Goal: Task Accomplishment & Management: Manage account settings

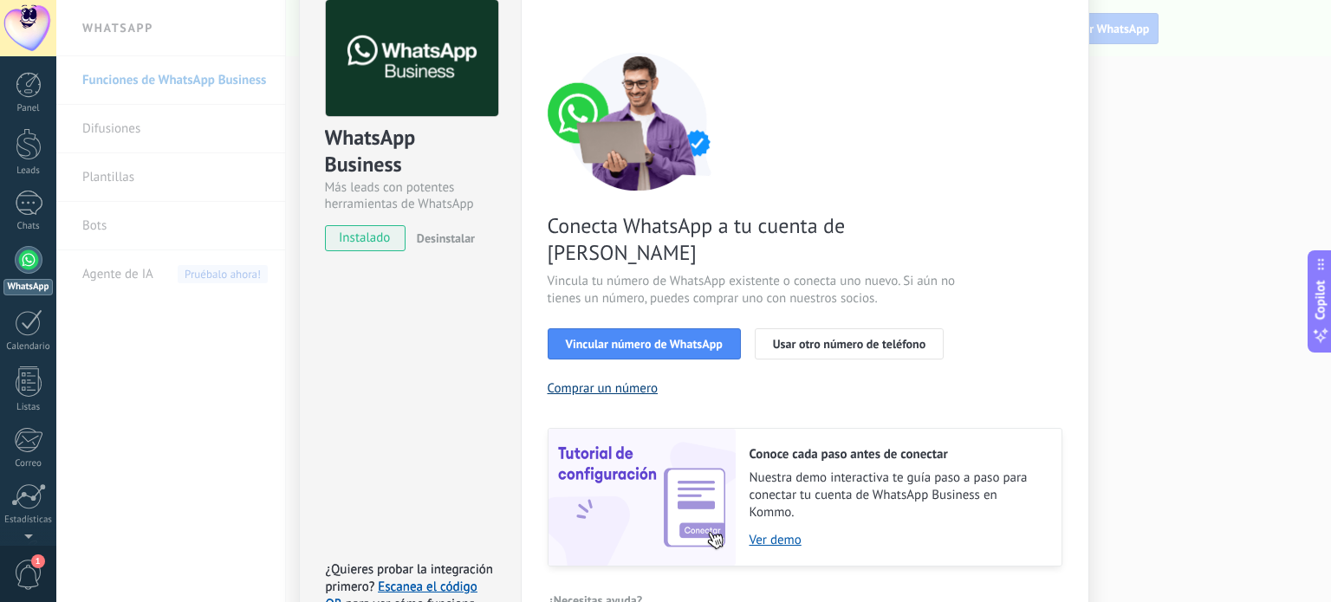
scroll to position [106, 0]
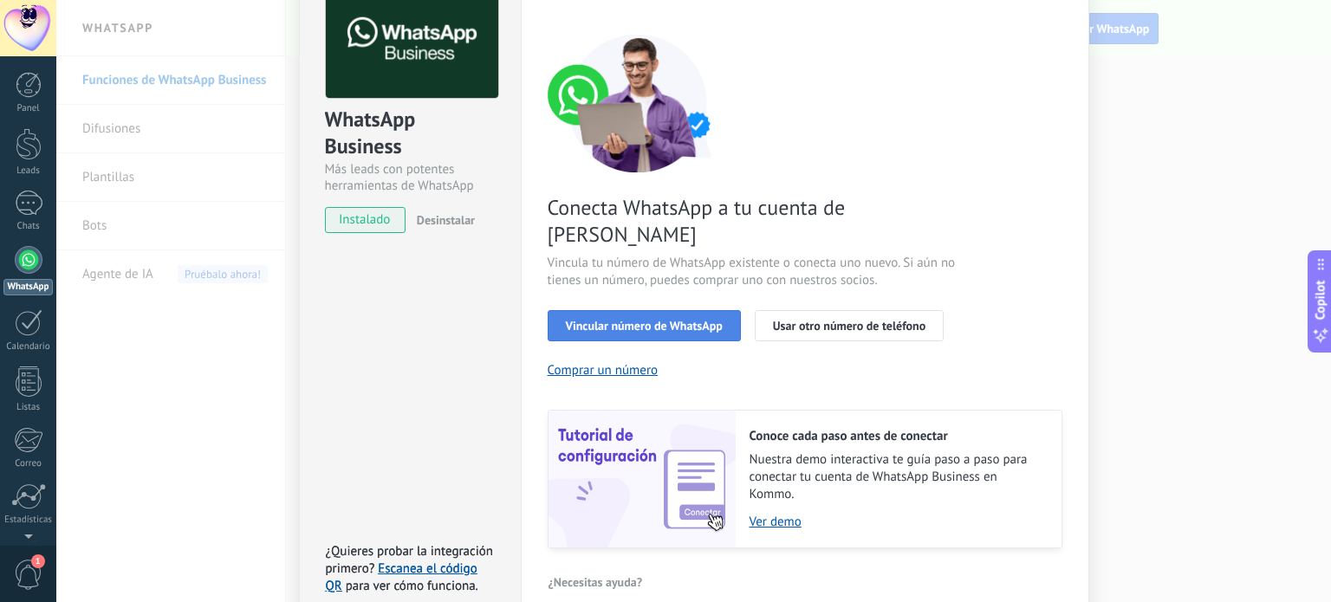
click at [637, 320] on span "Vincular número de WhatsApp" at bounding box center [644, 326] width 157 height 12
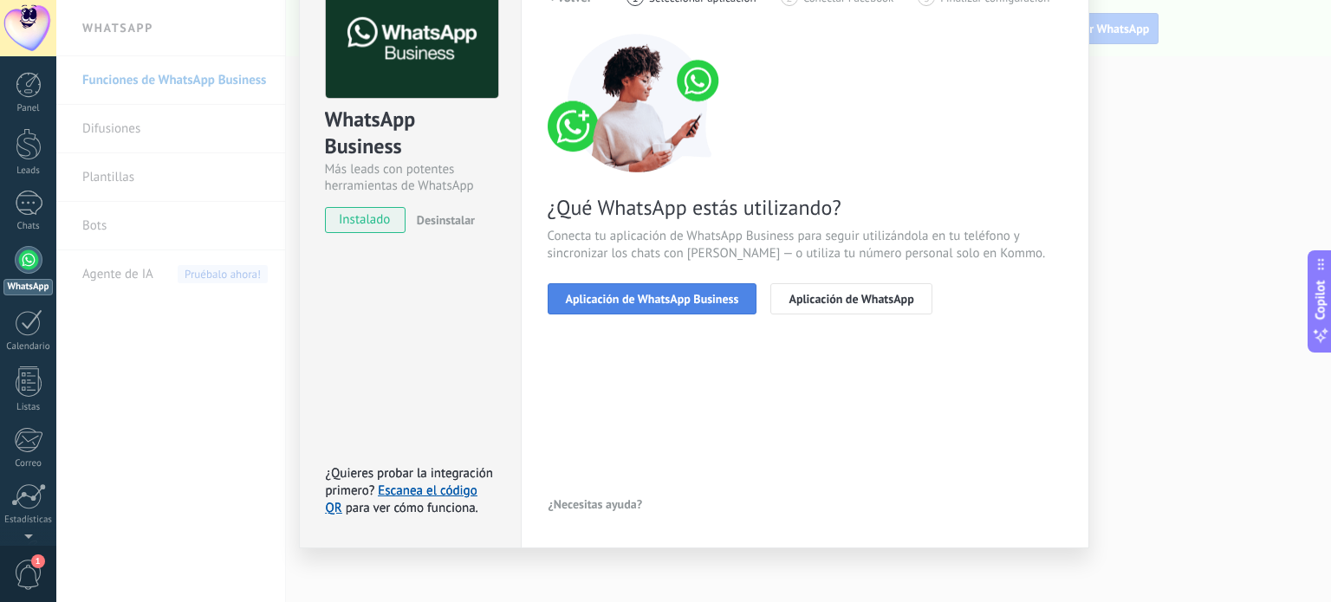
click at [669, 300] on span "Aplicación de WhatsApp Business" at bounding box center [652, 299] width 173 height 12
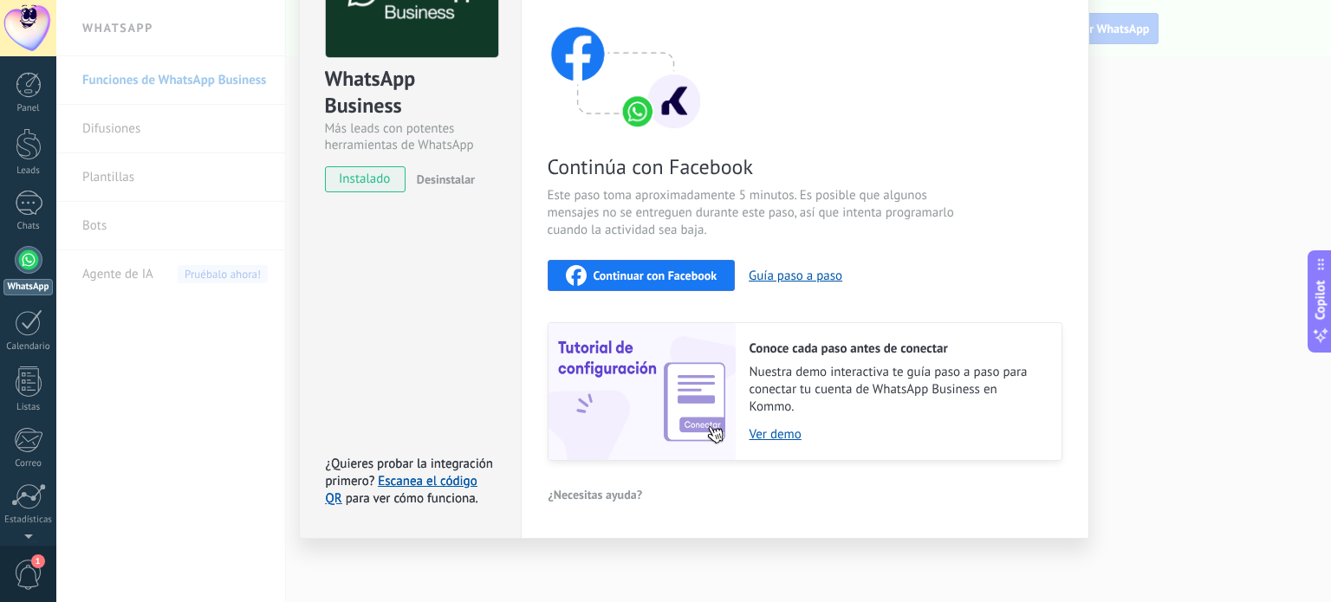
scroll to position [60, 0]
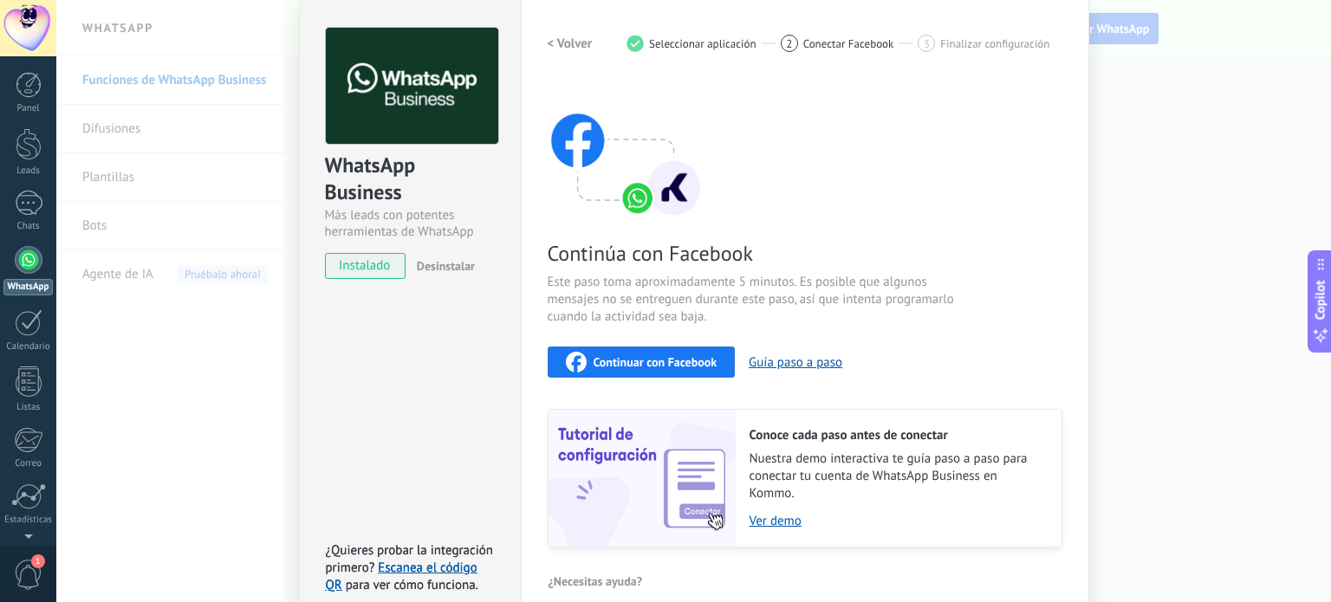
click at [647, 356] on span "Continuar con Facebook" at bounding box center [656, 362] width 124 height 12
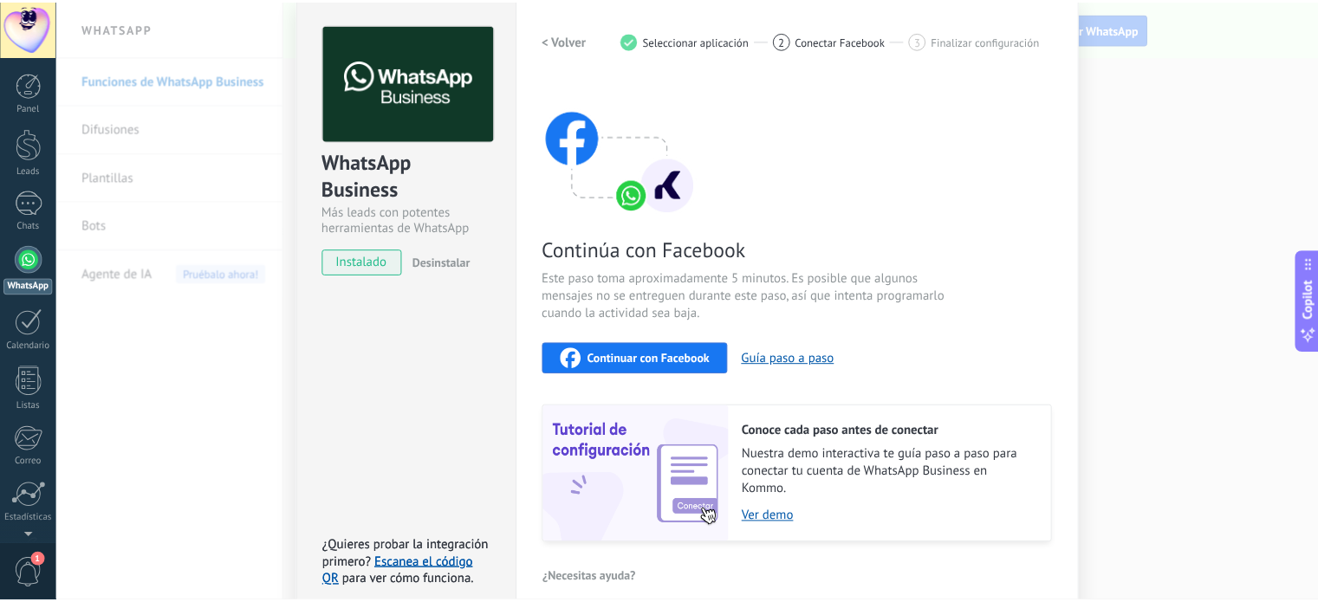
scroll to position [0, 0]
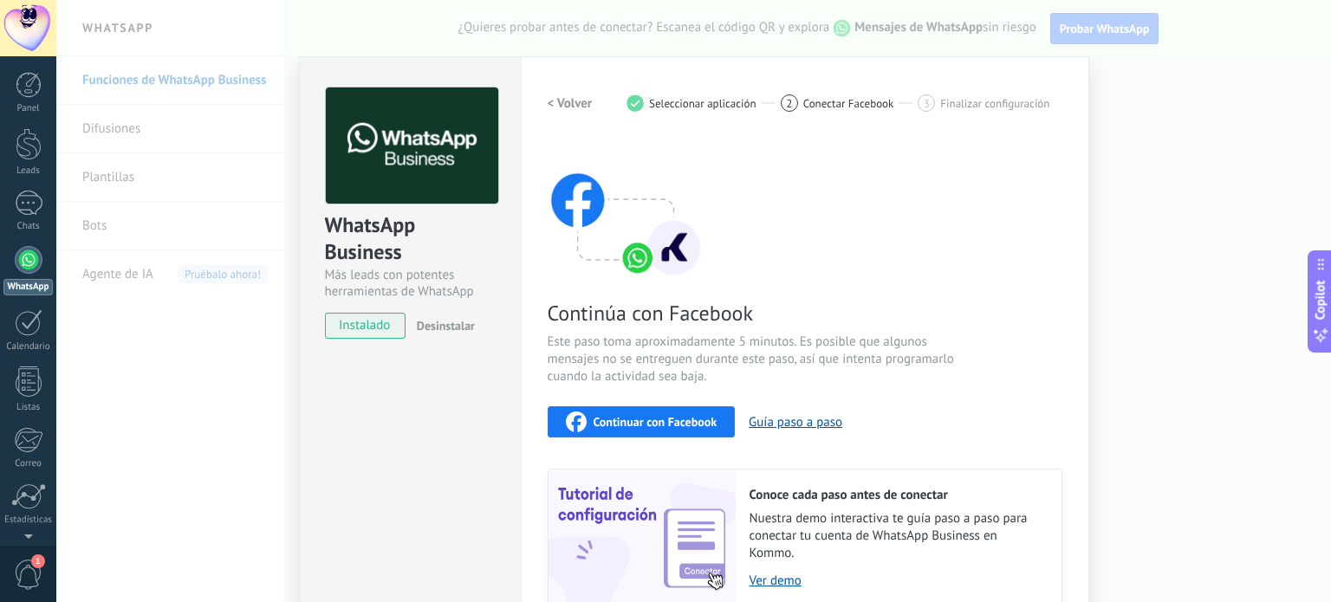
click at [416, 43] on div "WhatsApp Business Más leads con potentes herramientas de WhatsApp instalado Des…" at bounding box center [693, 301] width 1275 height 602
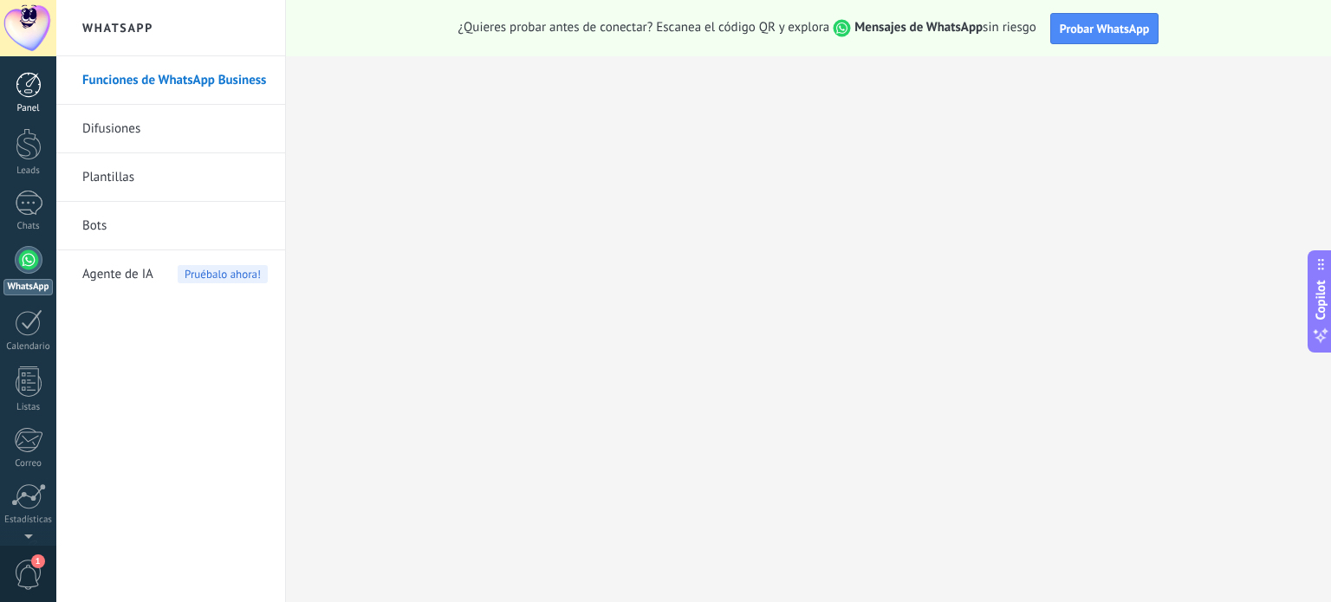
click at [35, 84] on div at bounding box center [29, 85] width 26 height 26
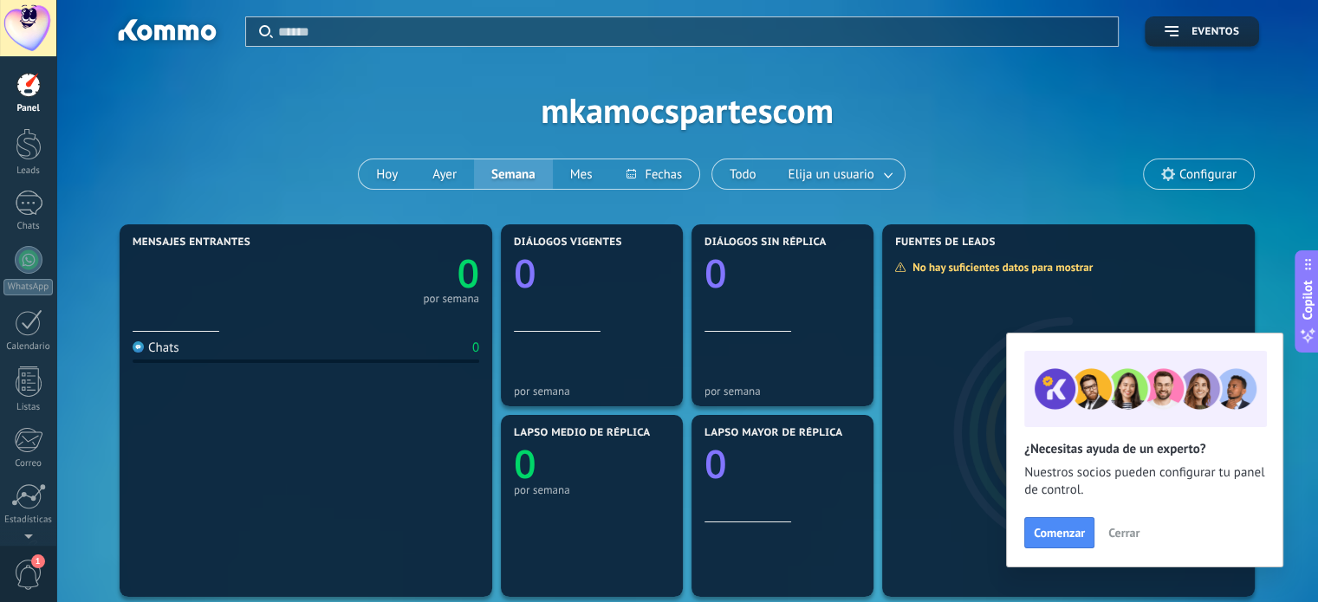
click at [29, 89] on div at bounding box center [29, 85] width 26 height 26
click at [1175, 166] on span "Configurar" at bounding box center [1199, 173] width 110 height 29
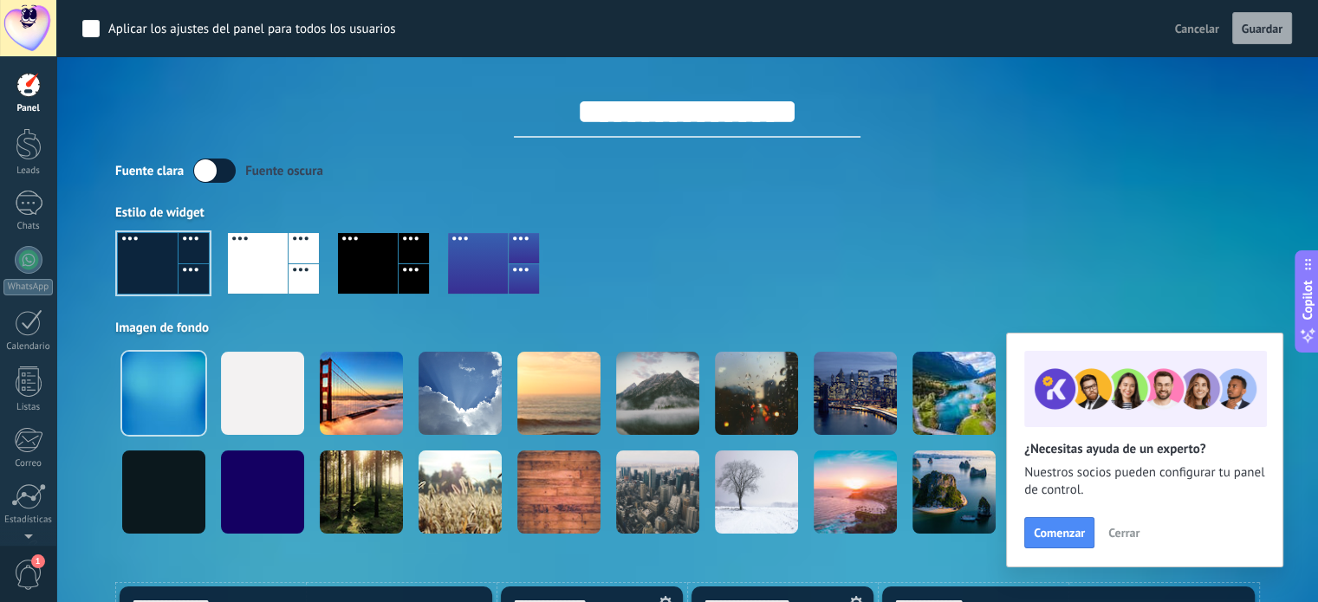
click at [182, 267] on div at bounding box center [163, 263] width 91 height 61
click at [175, 252] on div at bounding box center [163, 263] width 91 height 61
click at [211, 166] on label at bounding box center [214, 171] width 42 height 24
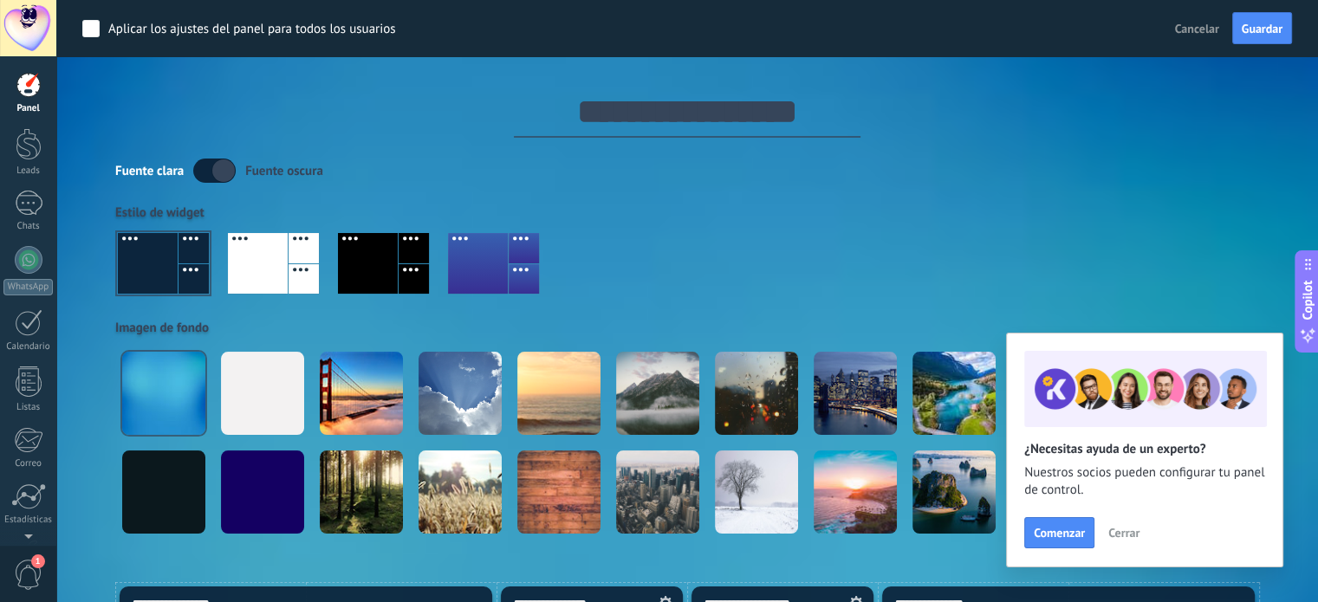
click at [211, 166] on label at bounding box center [214, 171] width 42 height 24
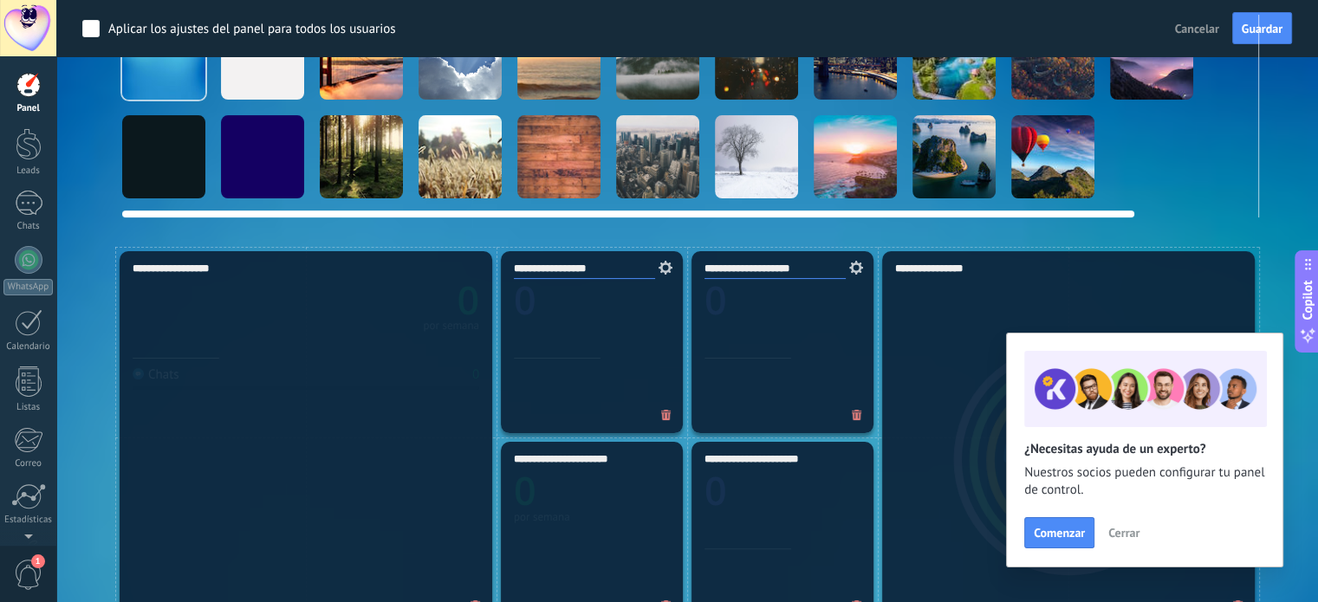
scroll to position [433, 0]
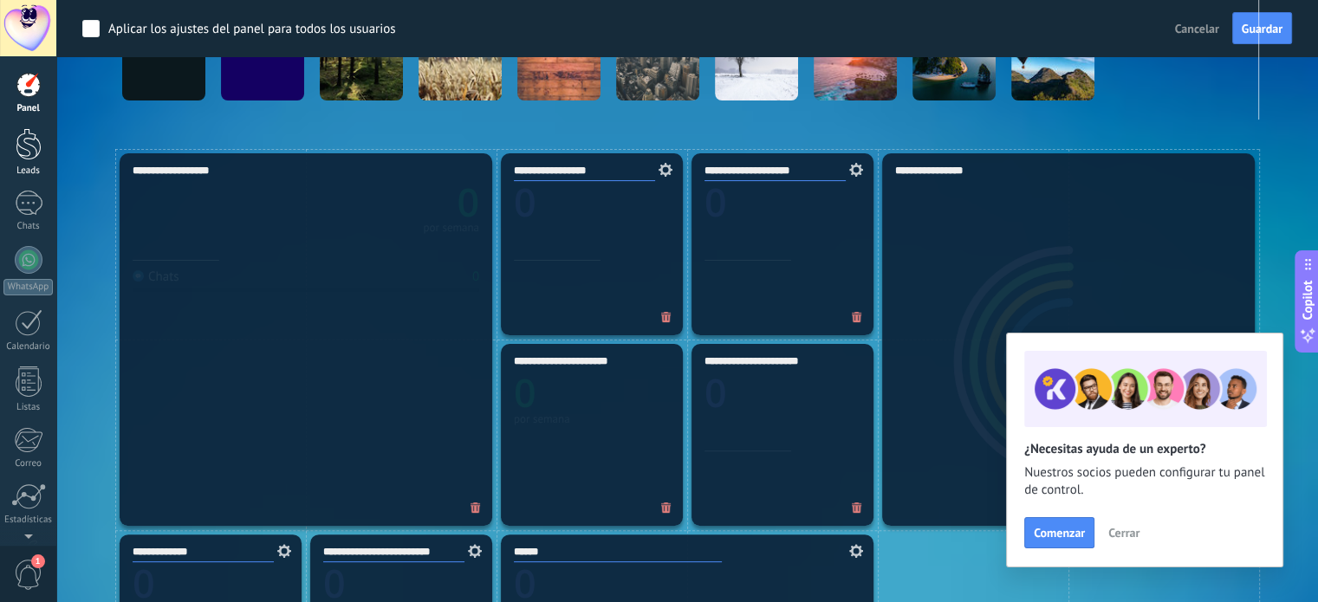
click at [34, 141] on div at bounding box center [29, 144] width 26 height 32
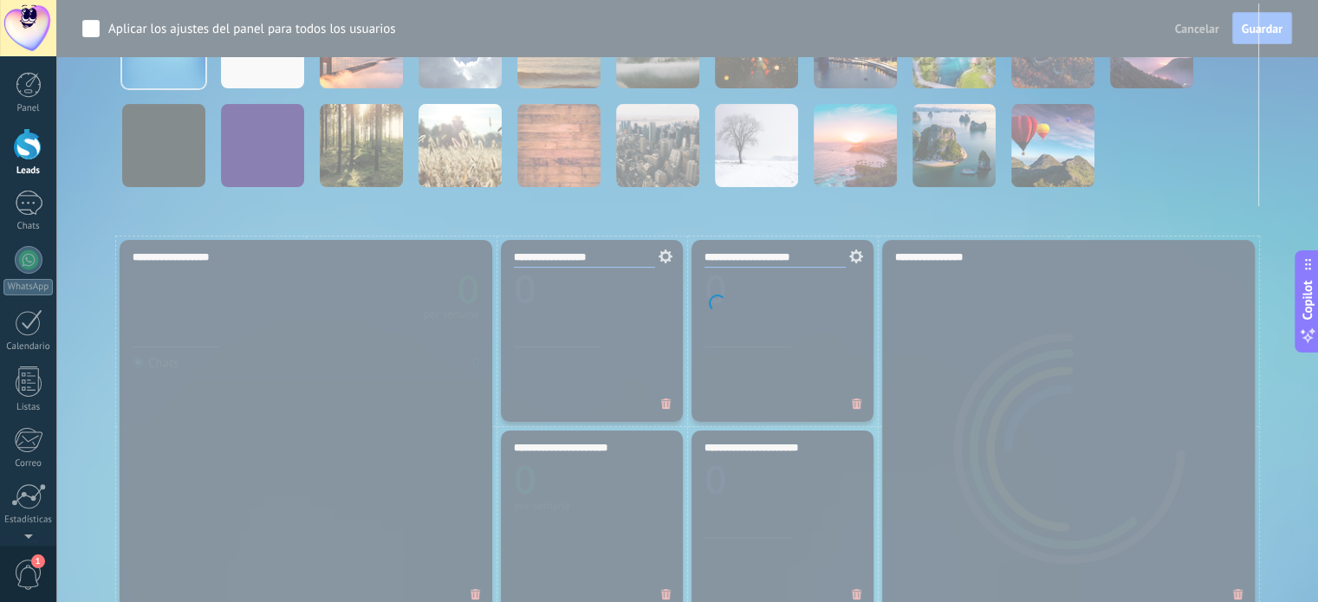
scroll to position [260, 0]
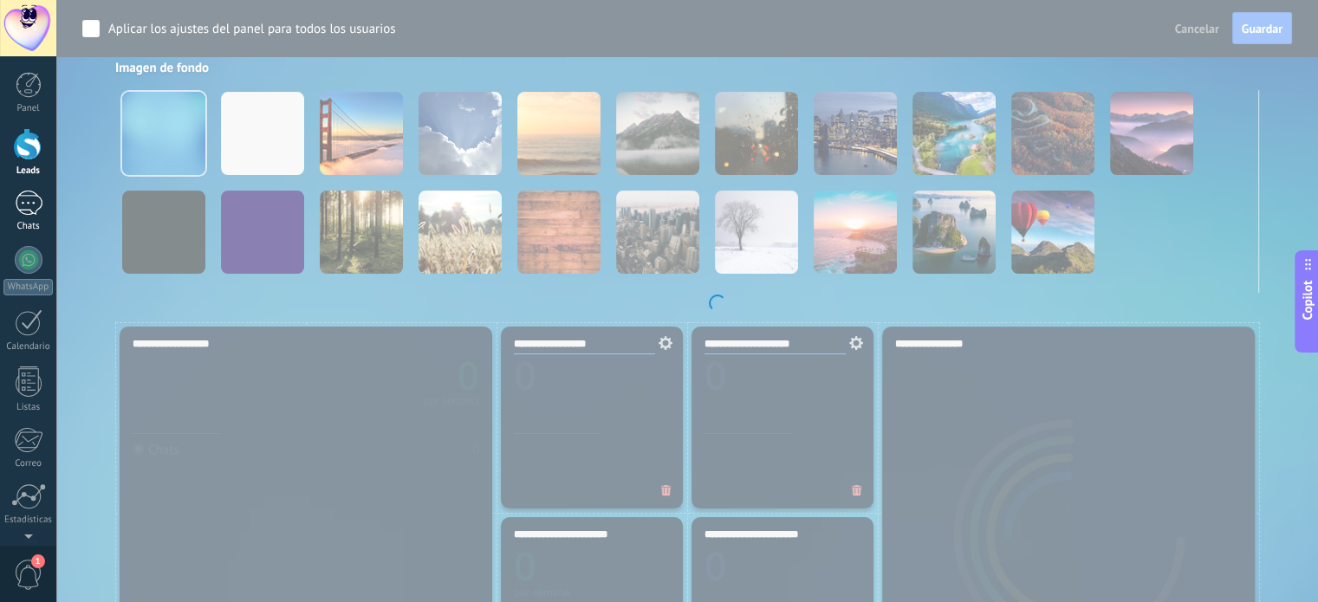
click at [28, 194] on div at bounding box center [29, 203] width 28 height 25
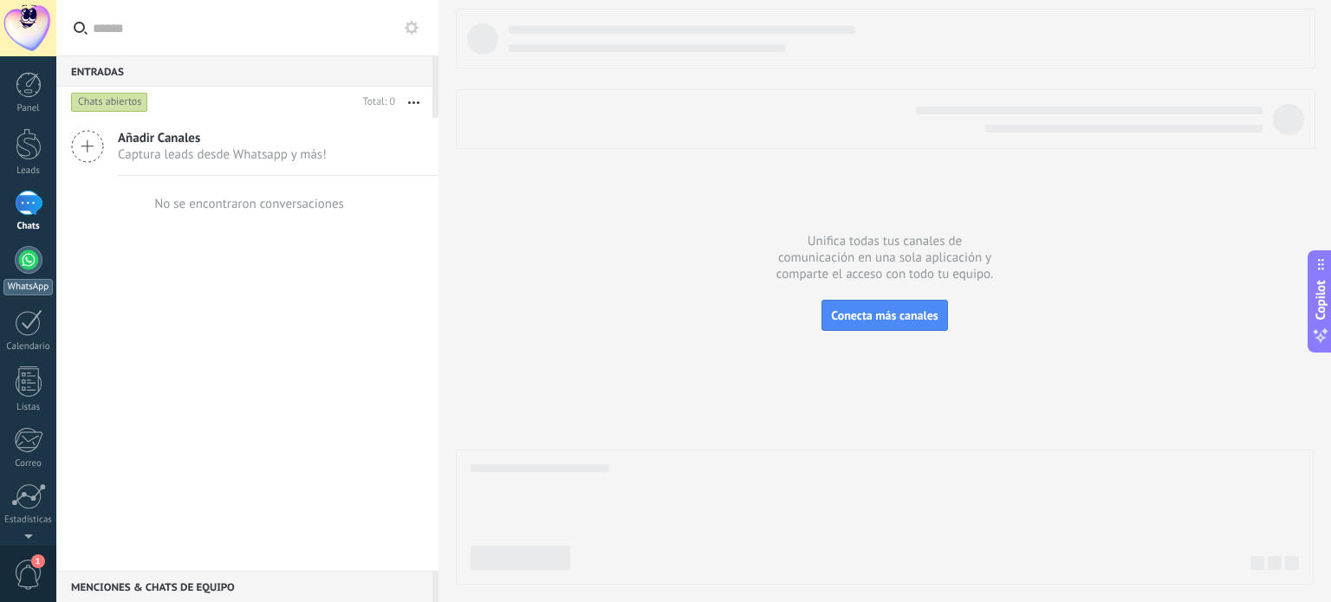
click at [34, 264] on div at bounding box center [29, 260] width 28 height 28
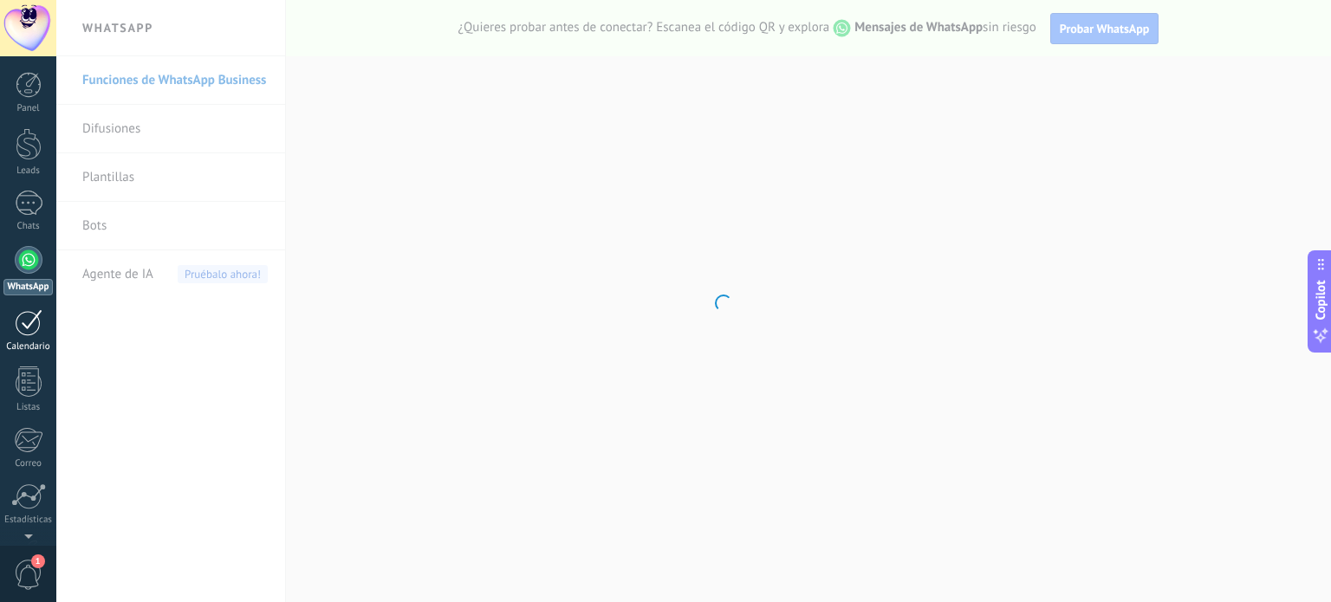
click at [29, 318] on div at bounding box center [29, 322] width 28 height 27
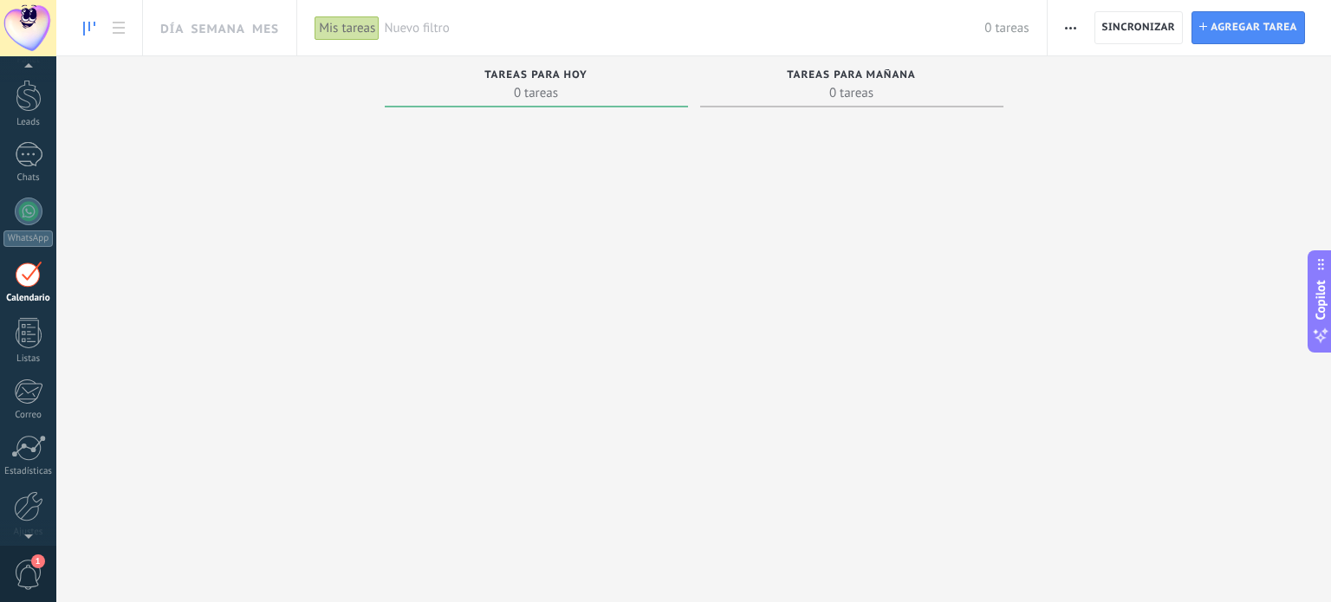
click at [741, 330] on div at bounding box center [851, 302] width 303 height 376
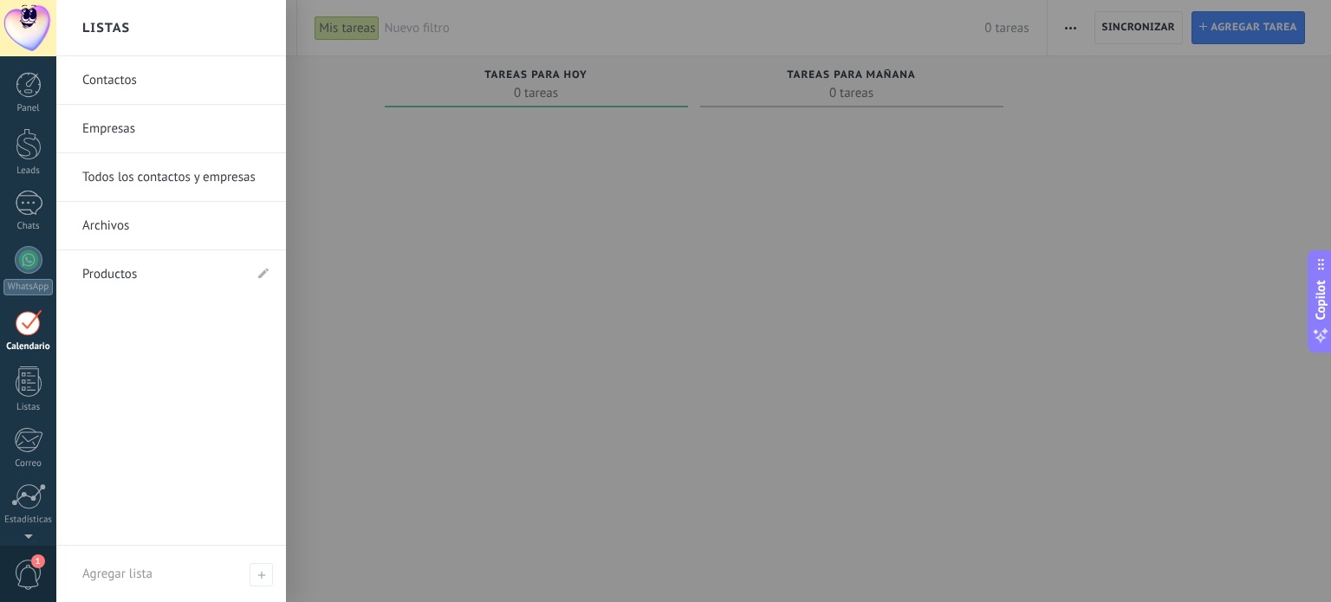
click at [29, 316] on div at bounding box center [29, 322] width 28 height 27
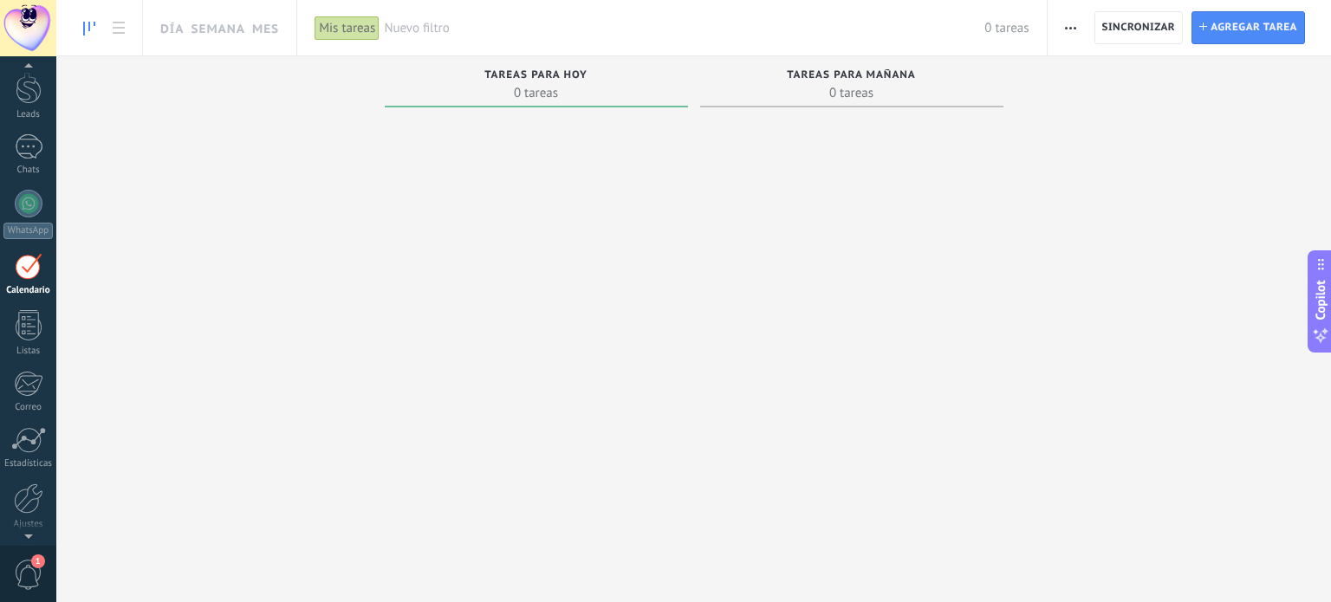
scroll to position [118, 0]
click at [29, 564] on span "1" at bounding box center [28, 575] width 29 height 30
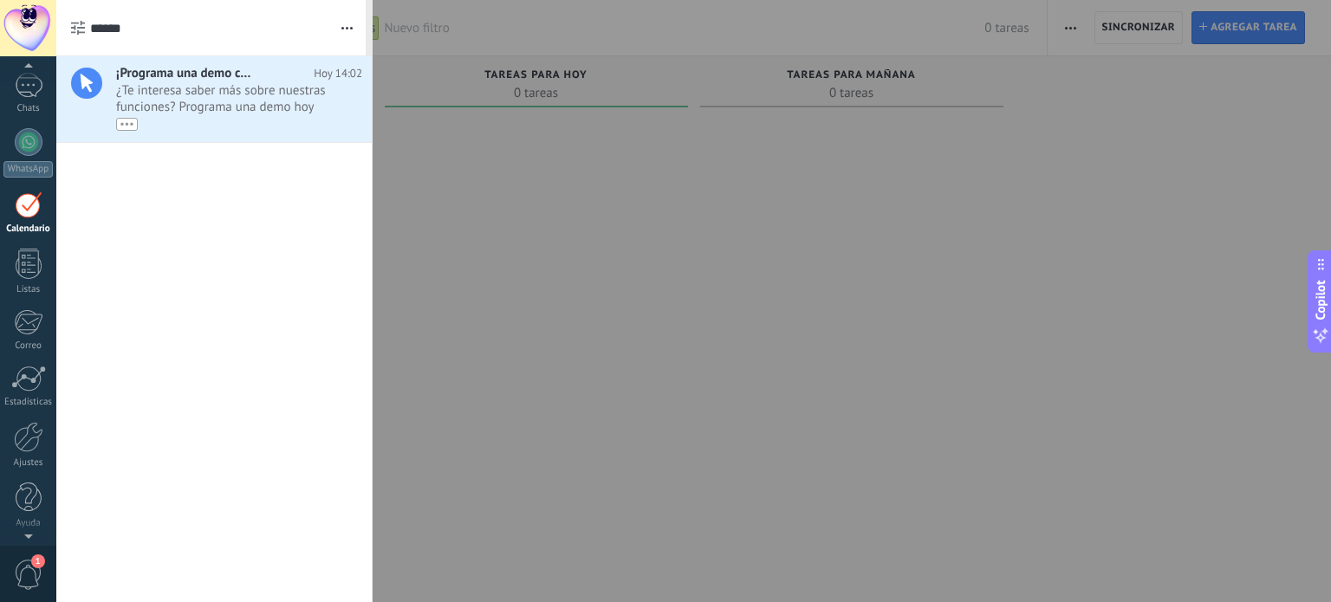
scroll to position [49, 0]
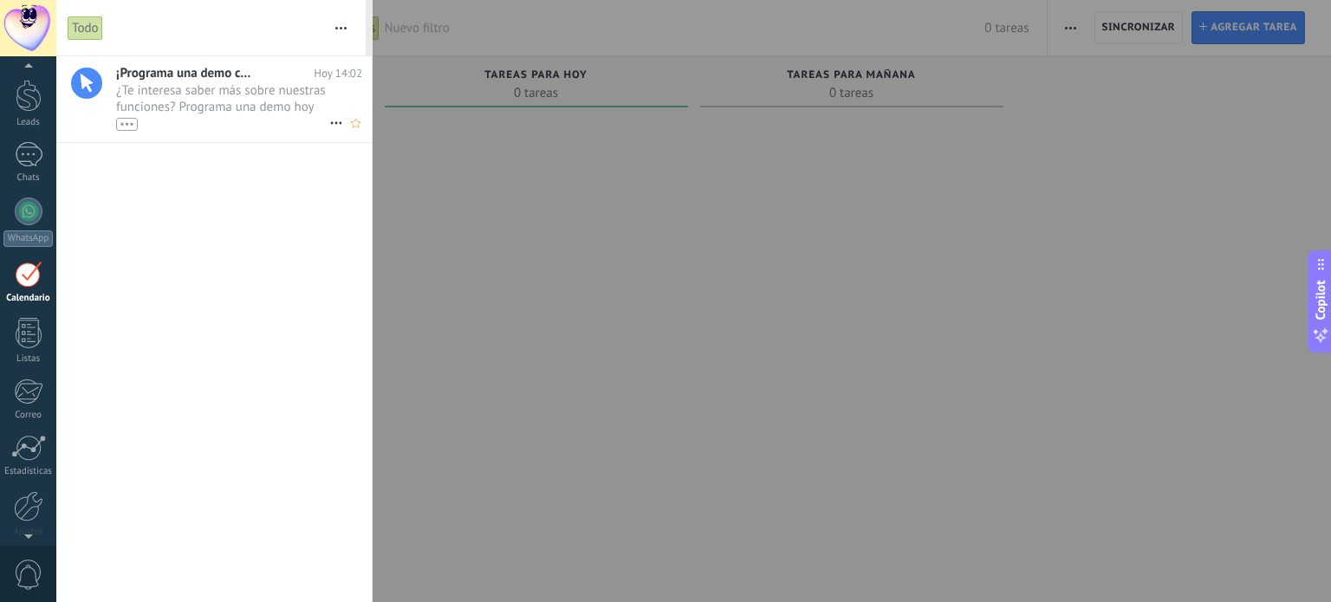
click at [197, 101] on span "¿Te interesa saber más sobre nuestras funciones? Programa una demo hoy mismo! •…" at bounding box center [222, 106] width 213 height 49
click at [573, 216] on div at bounding box center [665, 301] width 1331 height 602
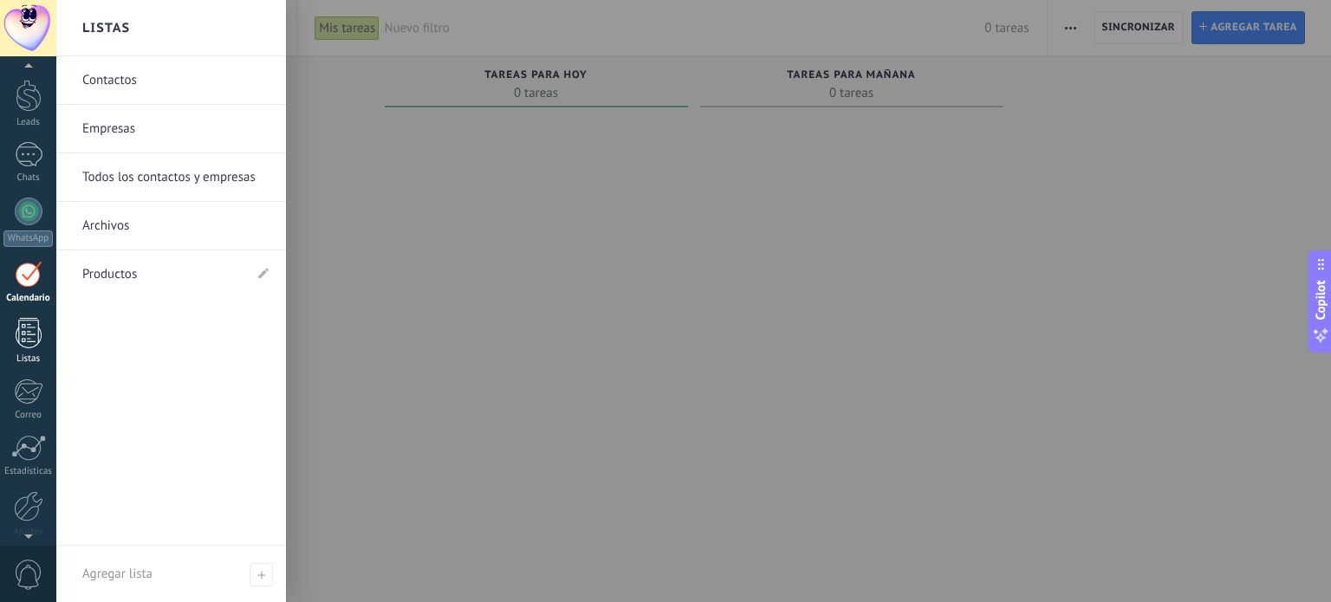
click at [24, 333] on div at bounding box center [29, 333] width 26 height 30
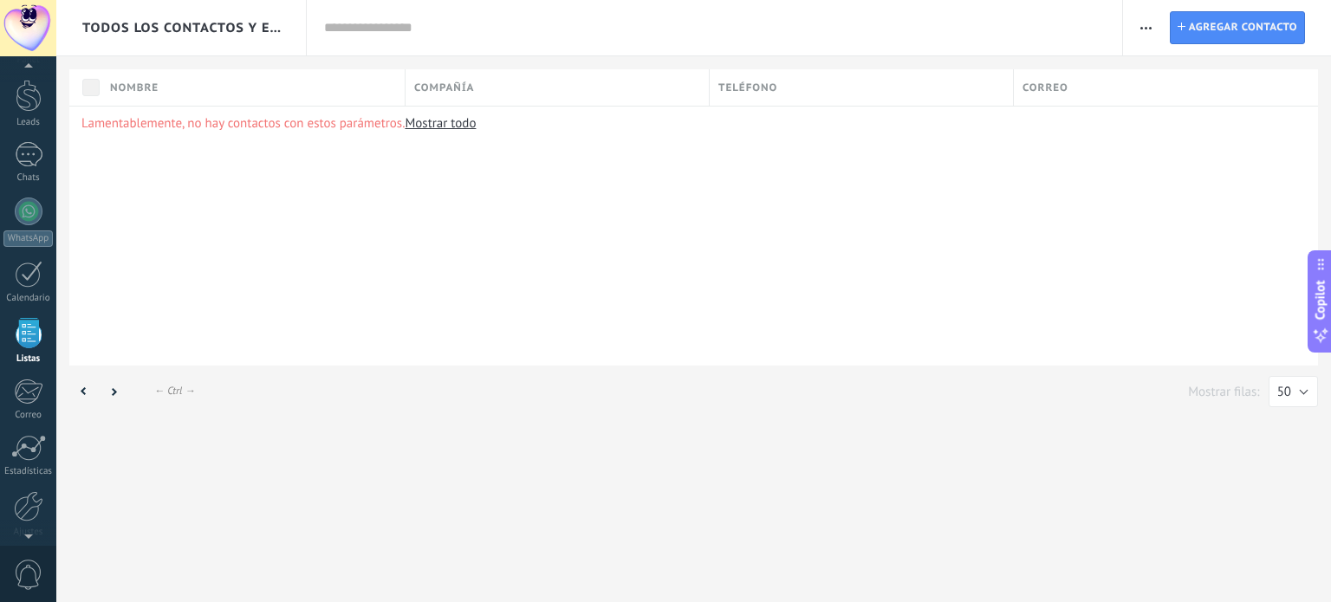
scroll to position [107, 0]
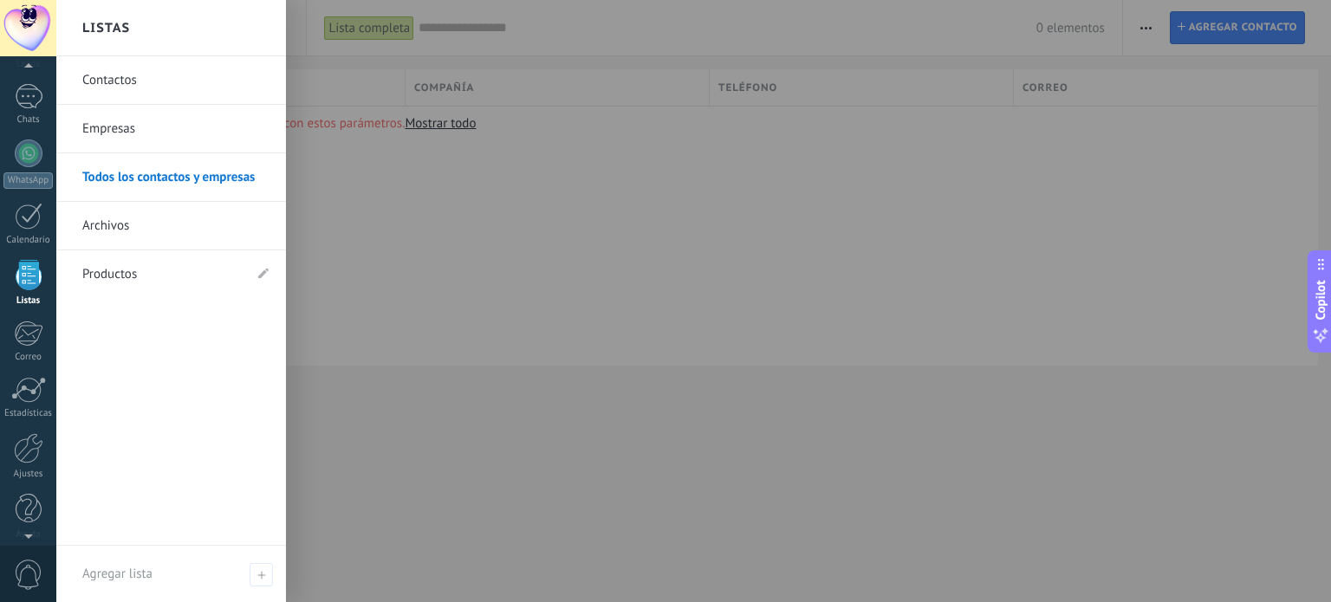
click at [35, 271] on div at bounding box center [29, 275] width 26 height 30
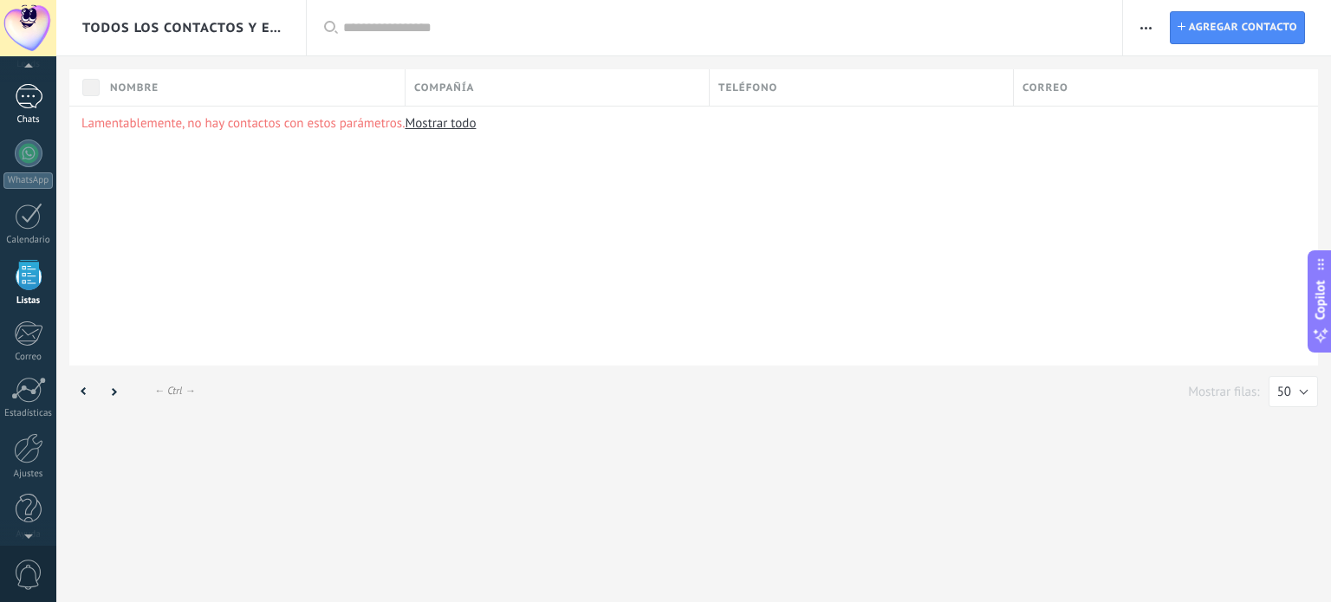
click at [29, 92] on div at bounding box center [29, 96] width 28 height 25
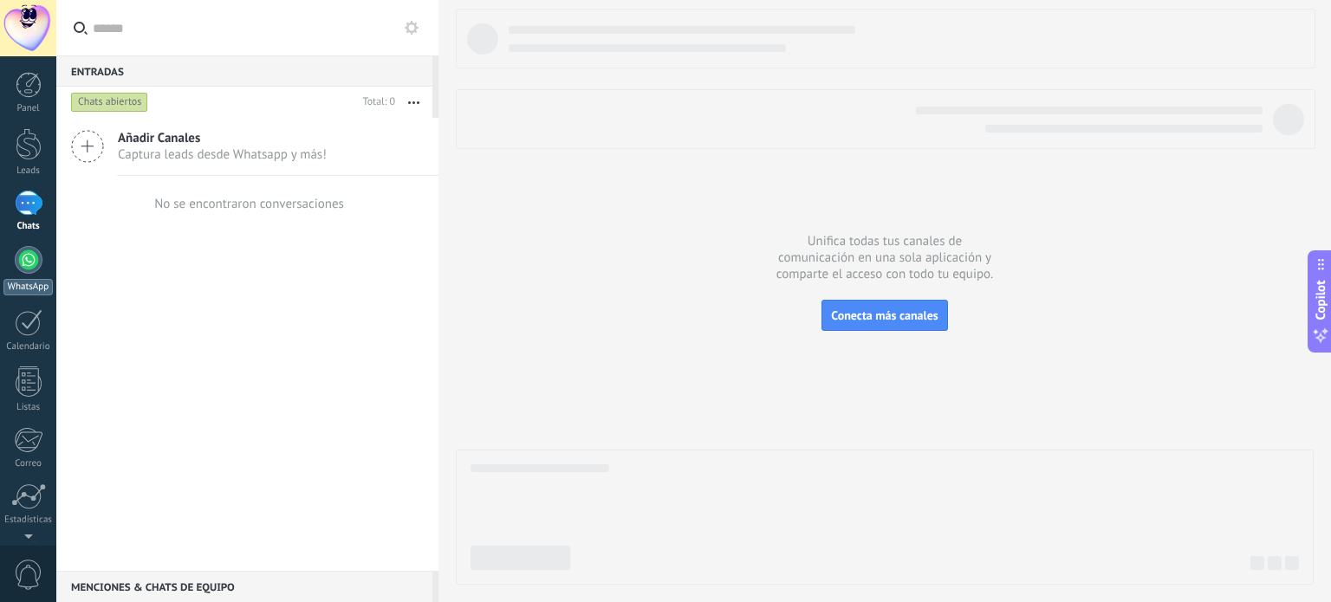
click at [31, 251] on div at bounding box center [29, 260] width 28 height 28
